Goal: Task Accomplishment & Management: Manage account settings

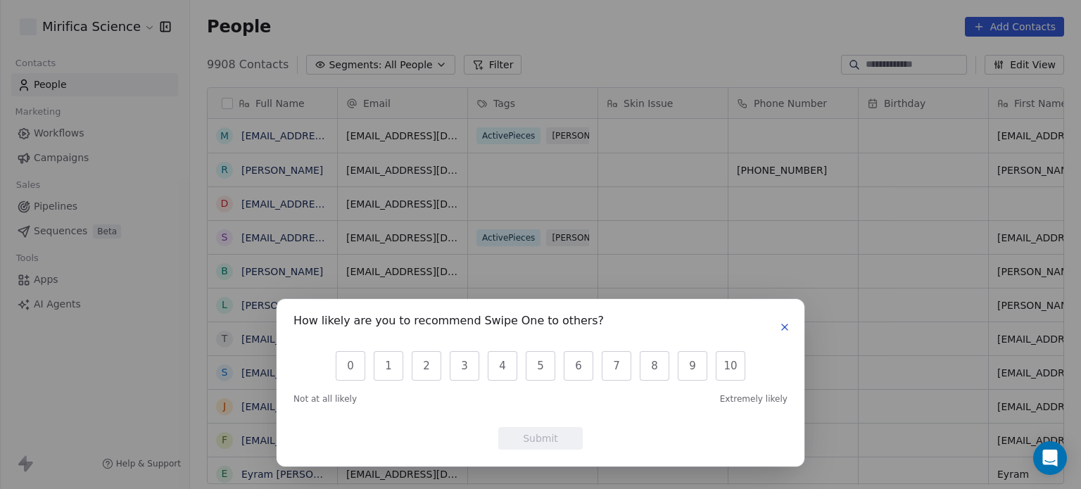
scroll to position [419, 880]
click at [1045, 33] on div "How likely are you to recommend Swipe One to others? 0 1 2 3 4 5 6 7 8 9 10 Not…" at bounding box center [540, 244] width 1081 height 489
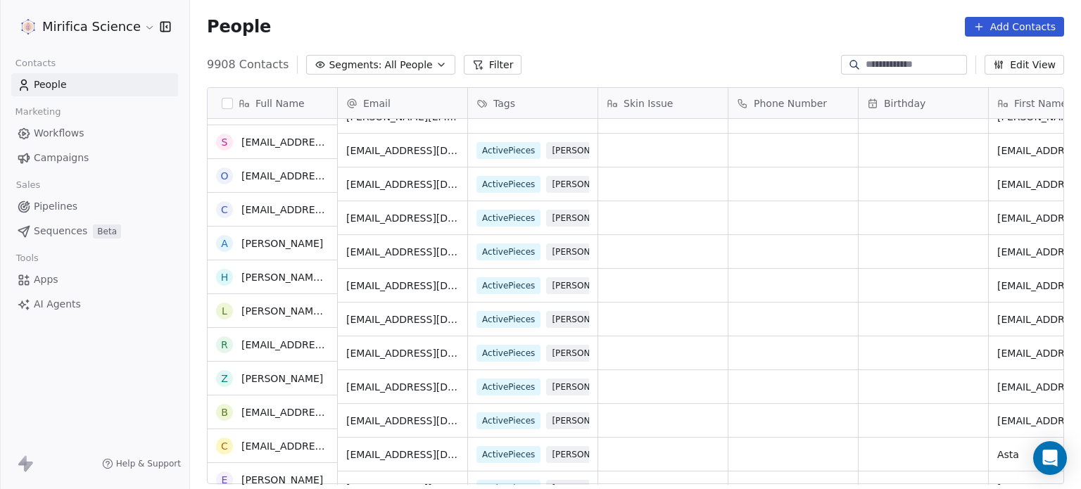
scroll to position [493, 0]
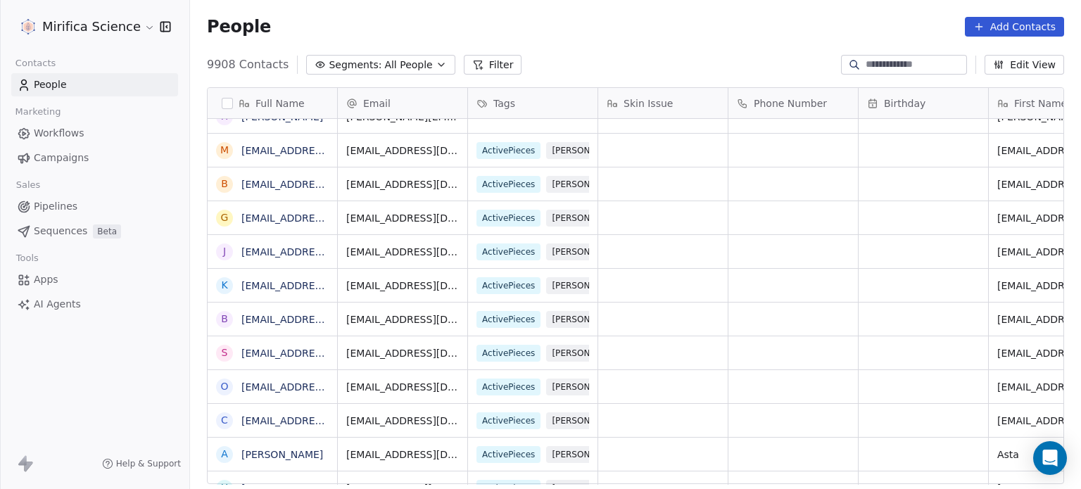
click at [65, 156] on span "Campaigns" at bounding box center [61, 158] width 55 height 15
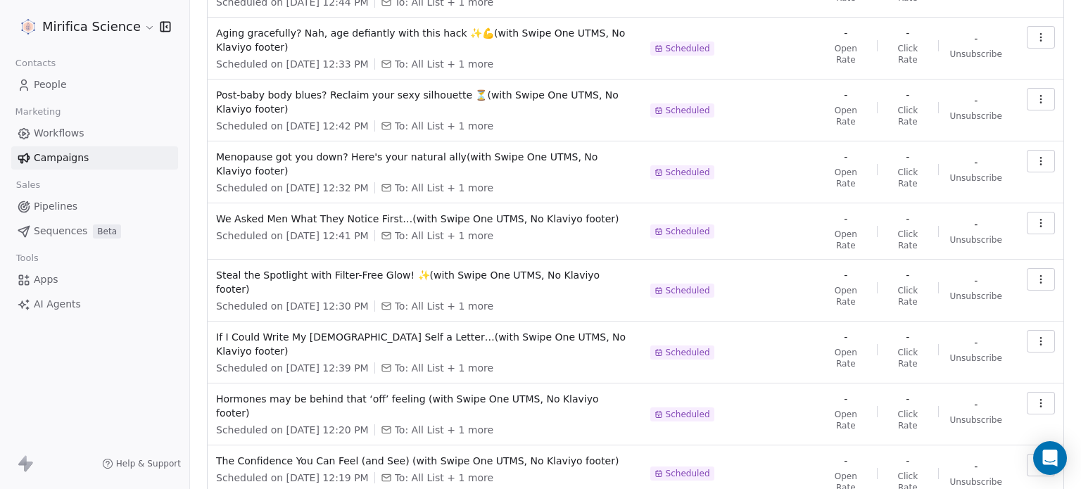
scroll to position [269, 0]
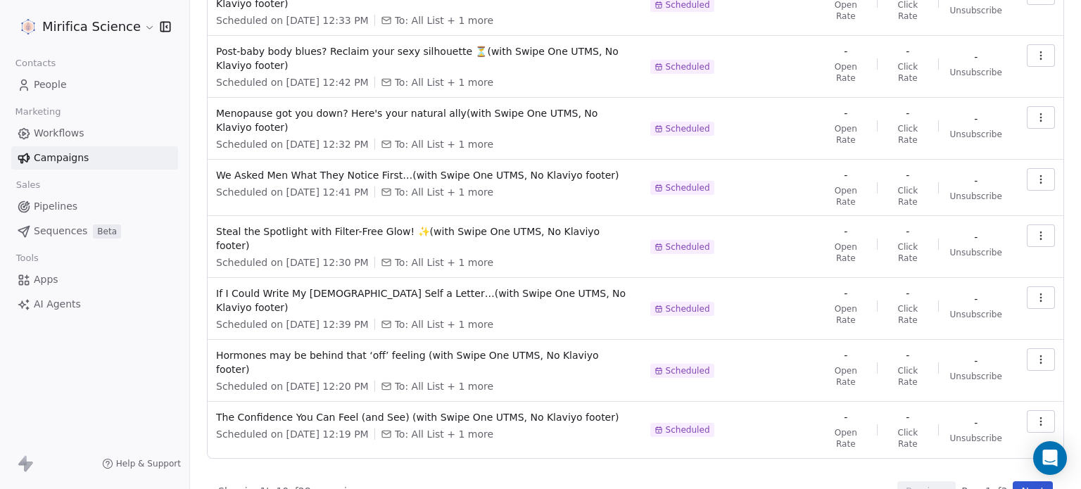
click at [1016, 481] on button "Next" at bounding box center [1033, 491] width 40 height 20
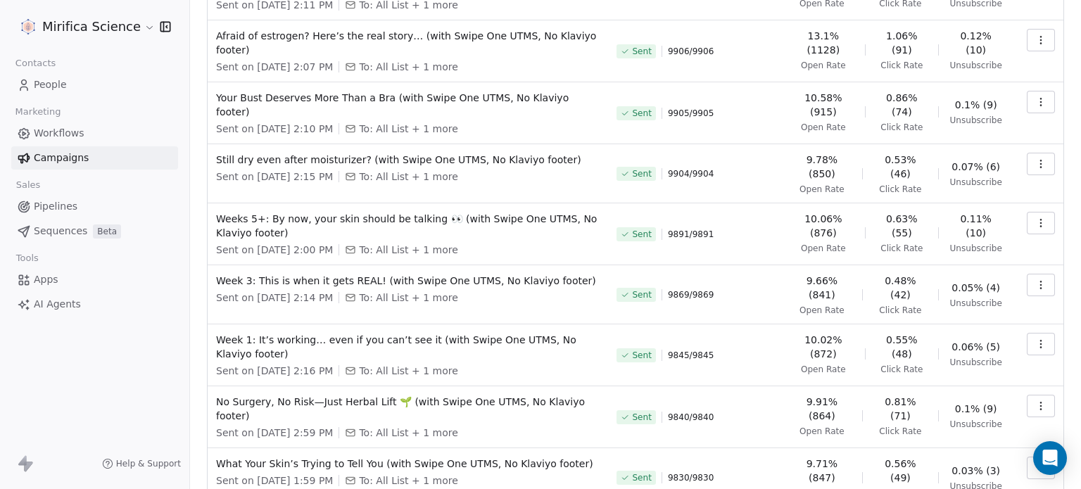
scroll to position [58, 0]
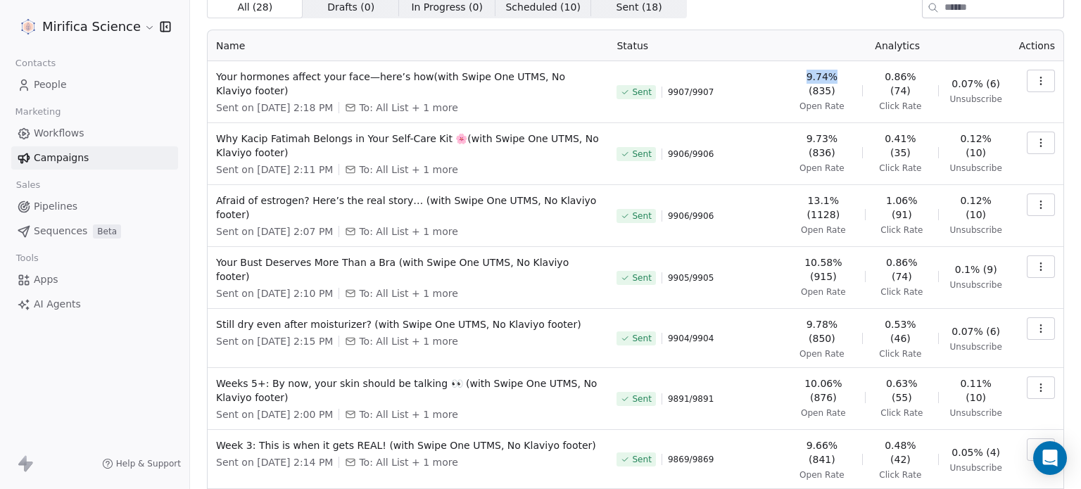
drag, startPoint x: 811, startPoint y: 68, endPoint x: 839, endPoint y: 78, distance: 29.8
click at [839, 78] on td "9.74% (835) Open Rate 0.86% (74) Click Rate 0.07% (6) Unsubscribe" at bounding box center [897, 92] width 226 height 62
copy span "9.74%"
click at [903, 74] on span "0.86% (74)" at bounding box center [900, 84] width 52 height 28
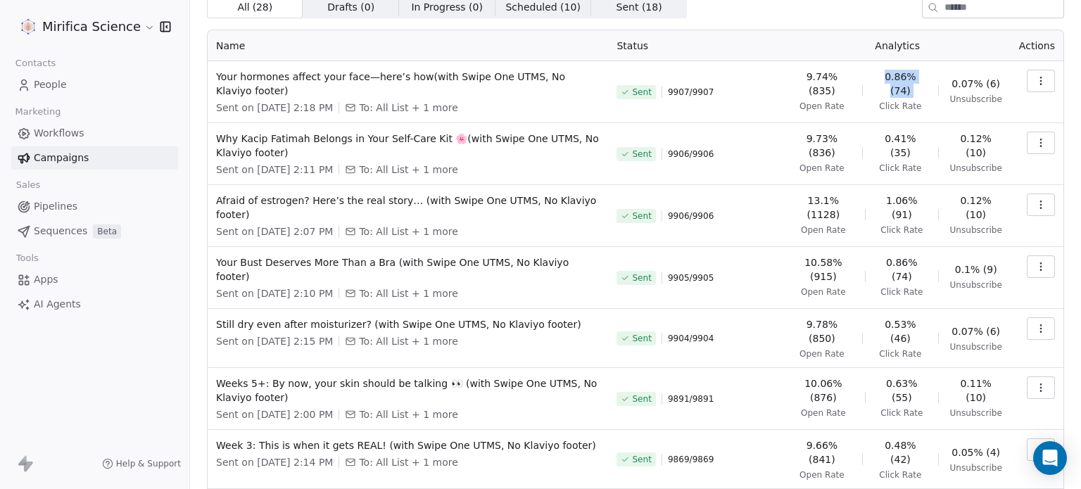
click at [903, 74] on span "0.86% (74)" at bounding box center [900, 84] width 52 height 28
drag, startPoint x: 915, startPoint y: 74, endPoint x: 882, endPoint y: 77, distance: 33.2
click at [882, 77] on span "0.86% (74)" at bounding box center [900, 84] width 52 height 28
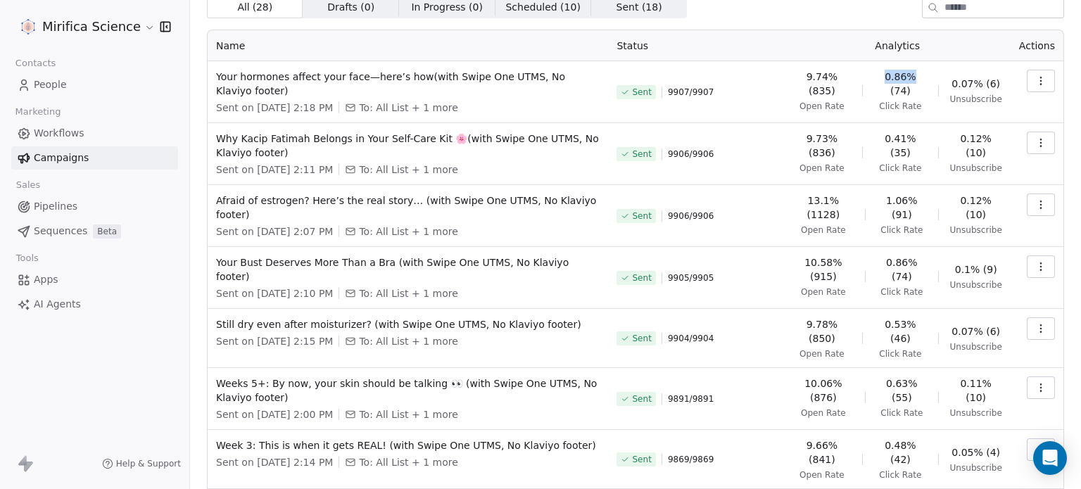
copy span "0.86%"
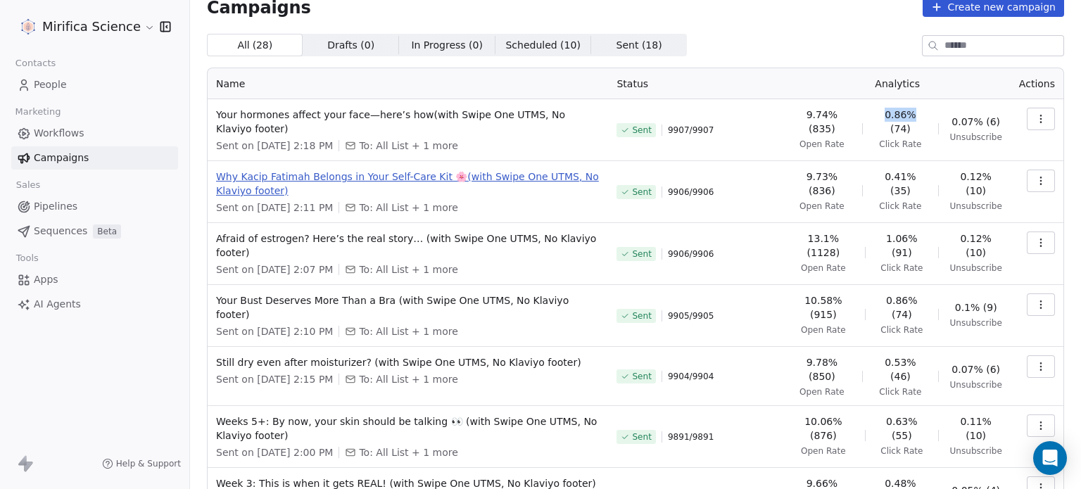
scroll to position [0, 0]
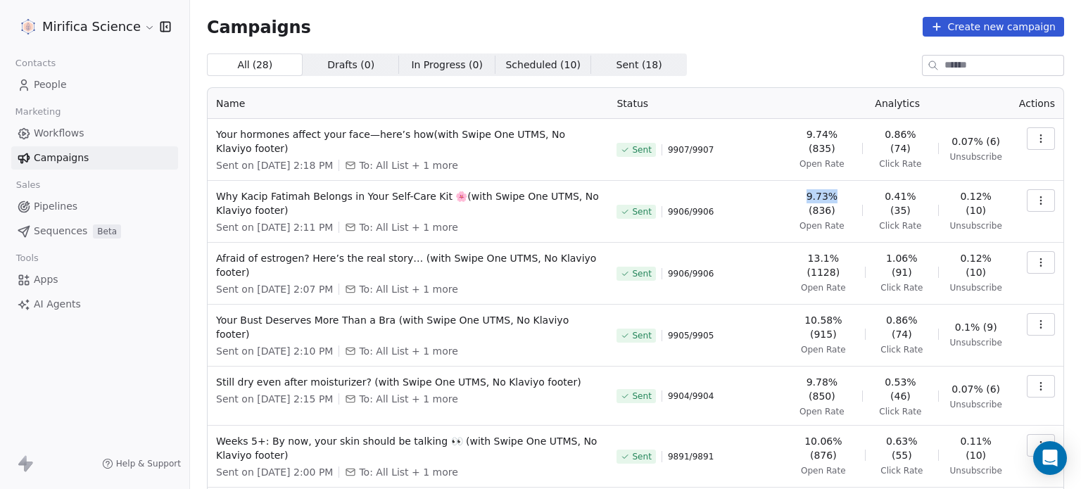
drag, startPoint x: 840, startPoint y: 194, endPoint x: 809, endPoint y: 196, distance: 30.3
click at [809, 196] on span "9.73% (836)" at bounding box center [821, 203] width 58 height 28
copy span "9.73%"
drag, startPoint x: 917, startPoint y: 194, endPoint x: 881, endPoint y: 195, distance: 35.9
click at [881, 195] on span "0.41% (35)" at bounding box center [900, 203] width 52 height 28
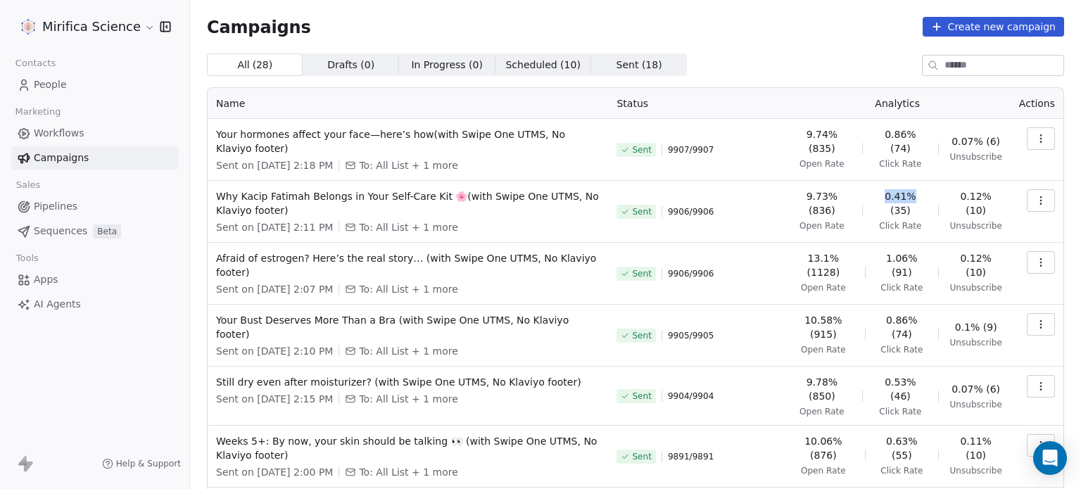
copy span "0.41%"
drag, startPoint x: 825, startPoint y: 253, endPoint x: 797, endPoint y: 260, distance: 29.0
click at [797, 260] on td "13.1% (1128) Open Rate 1.06% (91) Click Rate 0.12% (10) Unsubscribe" at bounding box center [897, 274] width 226 height 62
copy span "13.1%"
drag, startPoint x: 901, startPoint y: 255, endPoint x: 874, endPoint y: 262, distance: 27.7
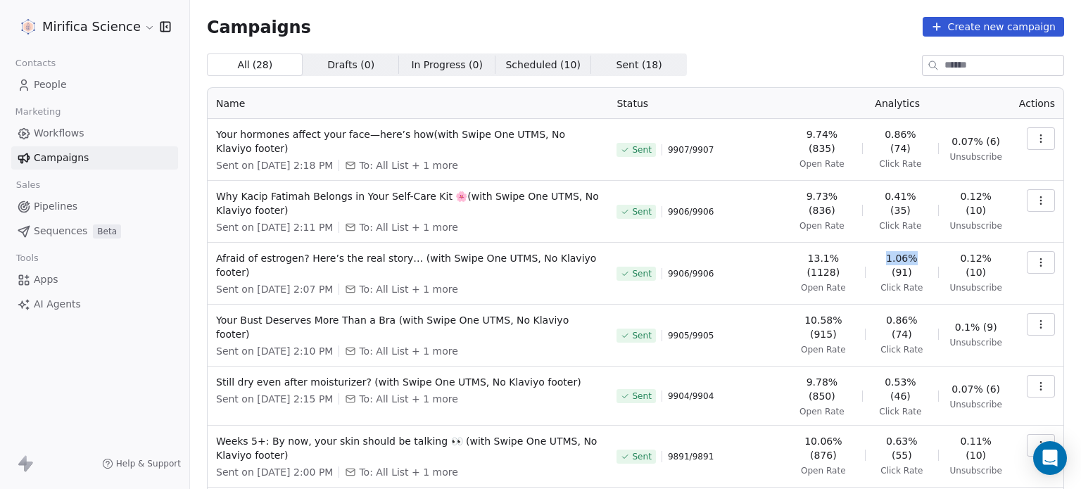
click at [873, 260] on div "13.1% (1128) Open Rate 1.06% (91) Click Rate 0.12% (10) Unsubscribe" at bounding box center [896, 272] width 209 height 42
copy span "1.06%"
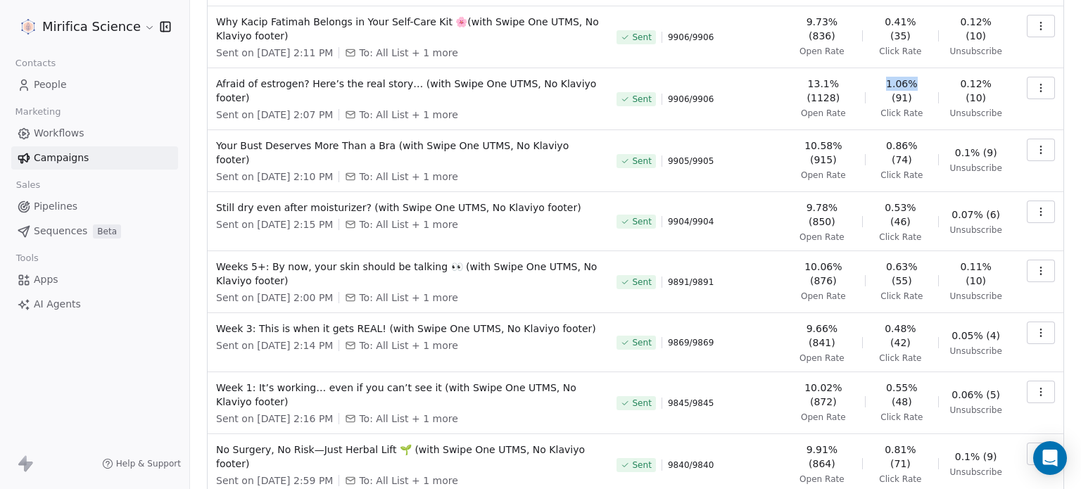
scroll to position [269, 0]
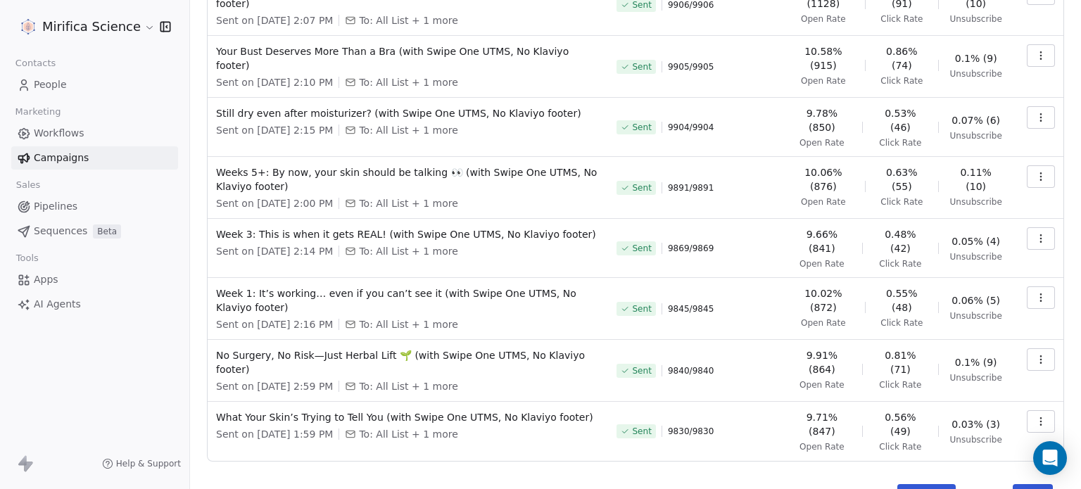
click at [902, 484] on button "Previous" at bounding box center [926, 494] width 58 height 20
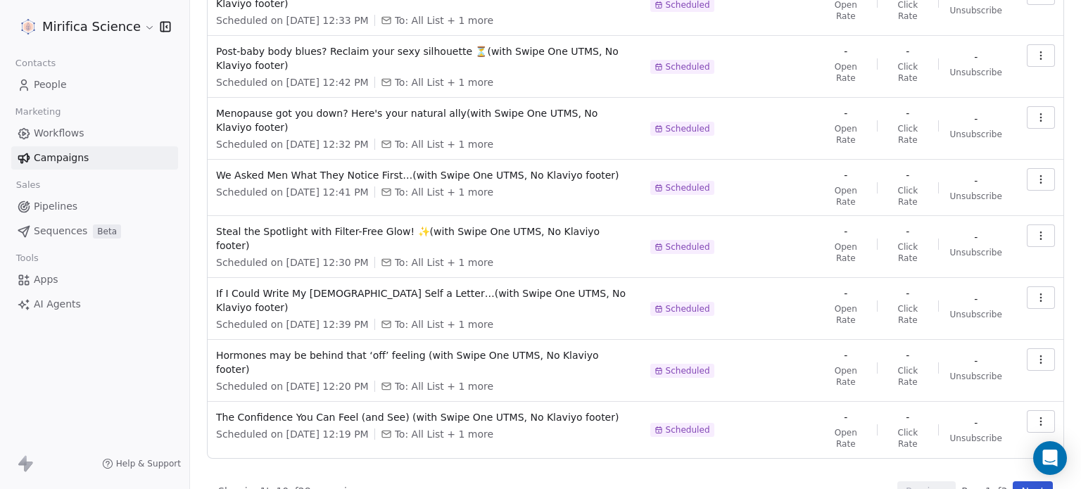
click at [1018, 481] on button "Next" at bounding box center [1033, 491] width 40 height 20
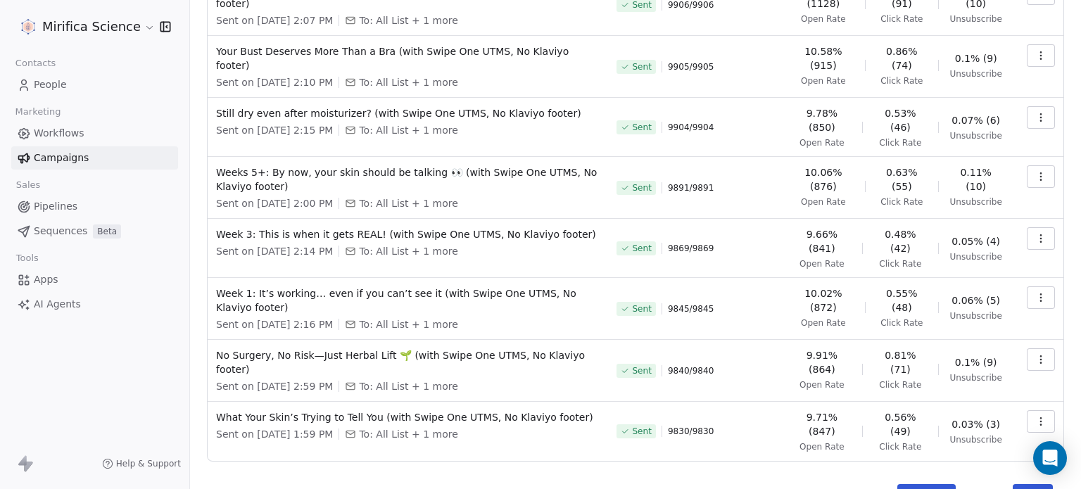
scroll to position [0, 0]
